Goal: Task Accomplishment & Management: Manage account settings

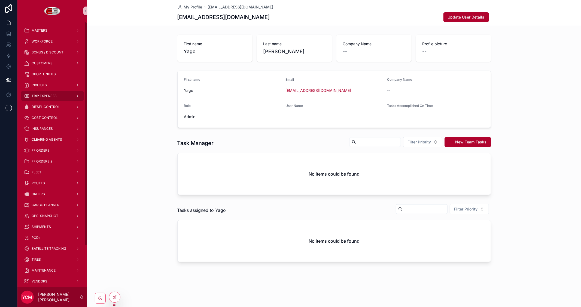
click at [44, 94] on span "TRIP EXPENSES" at bounding box center [44, 96] width 25 height 4
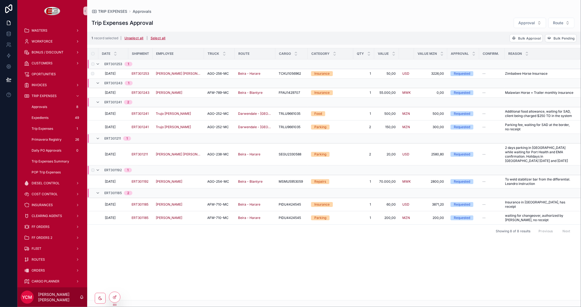
click at [94, 168] on label "scrollable content" at bounding box center [92, 169] width 3 height 3
click at [527, 37] on span "Bulk Approval" at bounding box center [530, 38] width 23 height 4
click at [555, 28] on icon "scrollable content" at bounding box center [553, 27] width 4 height 4
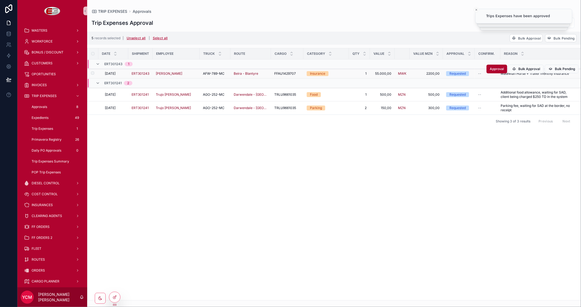
click at [91, 75] on label "scrollable content" at bounding box center [89, 73] width 3 height 4
click at [528, 39] on span "Bulk Approval" at bounding box center [530, 38] width 23 height 4
click at [552, 28] on icon "scrollable content" at bounding box center [553, 27] width 4 height 4
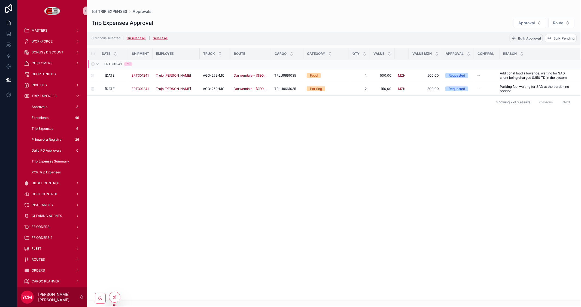
click at [520, 39] on span "Bulk Approval" at bounding box center [530, 38] width 23 height 4
click at [552, 29] on icon "scrollable content" at bounding box center [553, 27] width 4 height 4
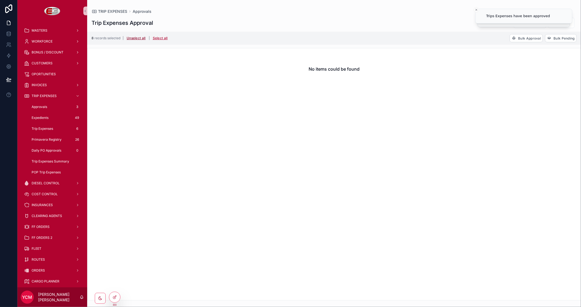
click at [135, 36] on button "Unselect all" at bounding box center [136, 38] width 23 height 9
